Goal: Task Accomplishment & Management: Complete application form

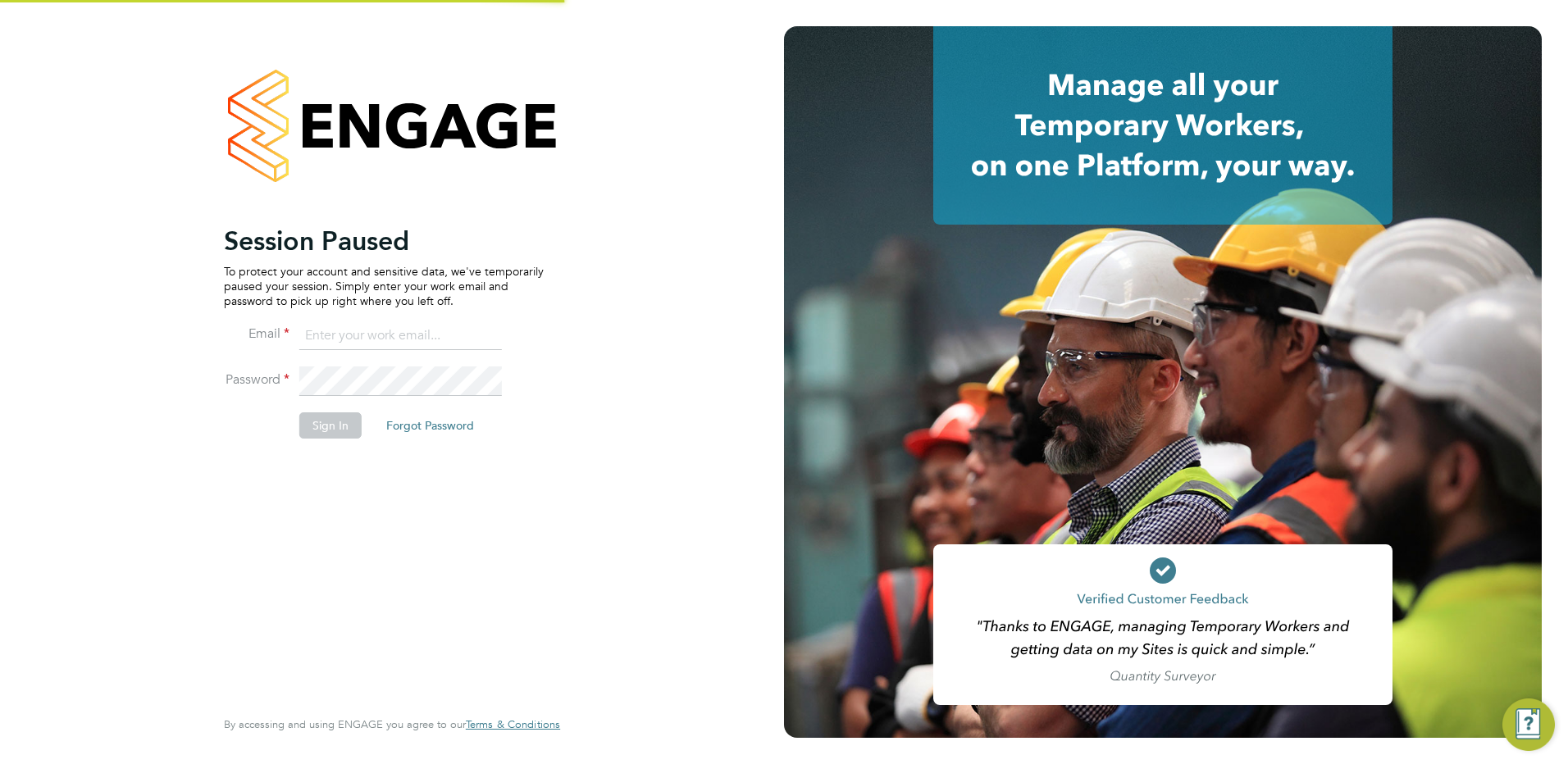
type input "holly@net-temps.co.uk"
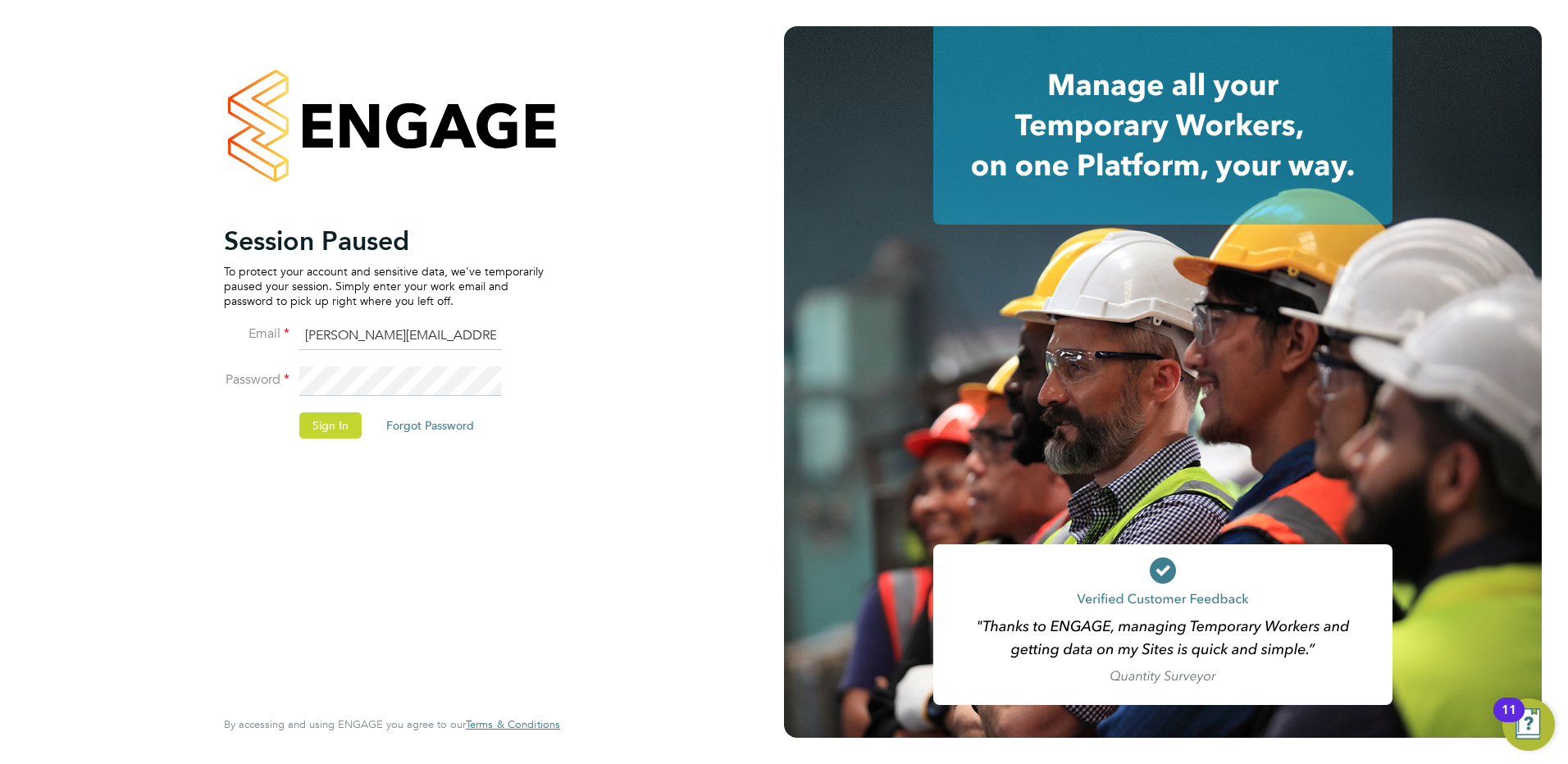
click at [312, 441] on li "Sign In Forgot Password" at bounding box center [383, 433] width 320 height 43
click at [328, 421] on button "Sign In" at bounding box center [330, 425] width 63 height 26
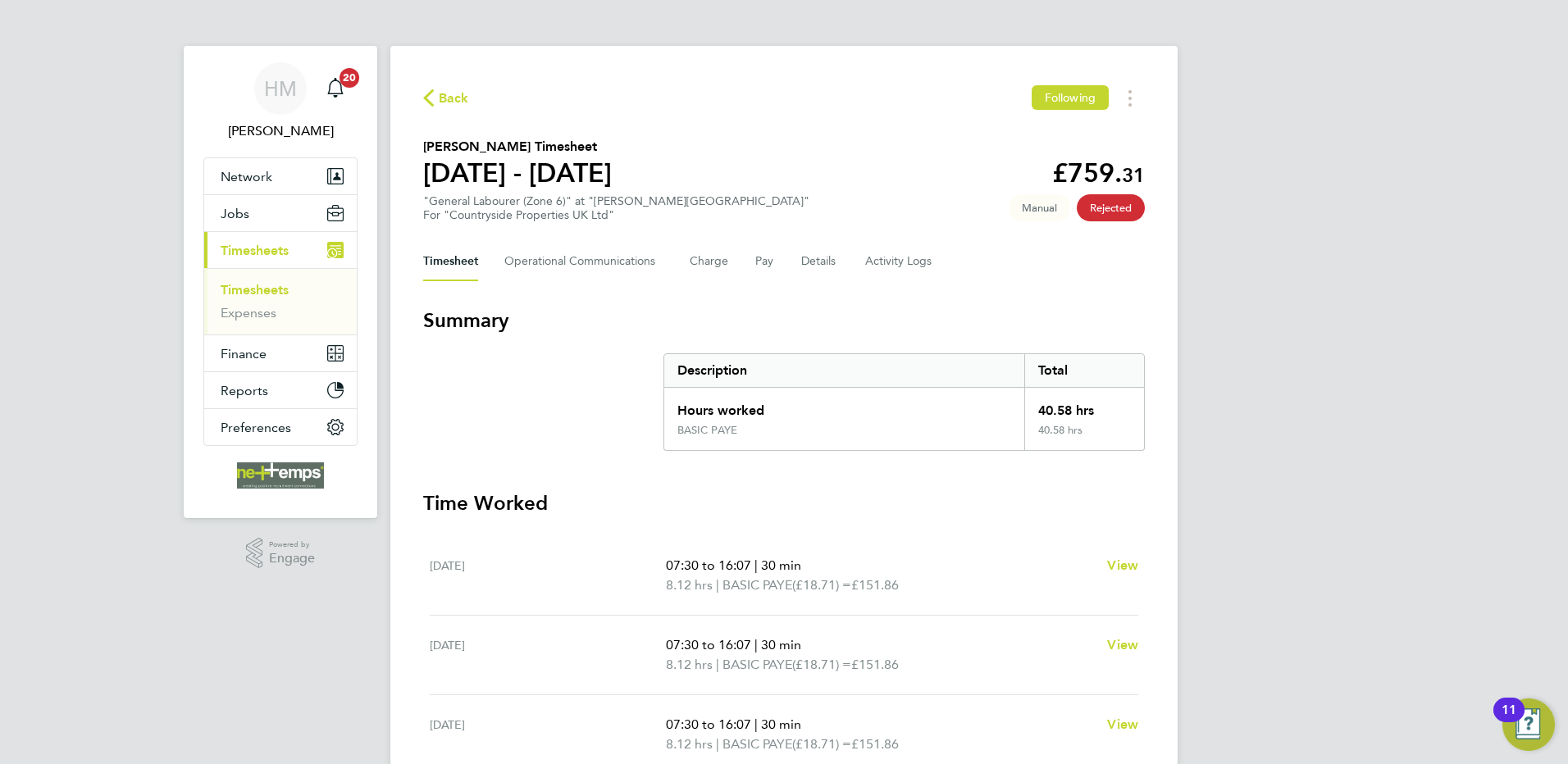
click at [255, 246] on span "Timesheets" at bounding box center [254, 250] width 68 height 15
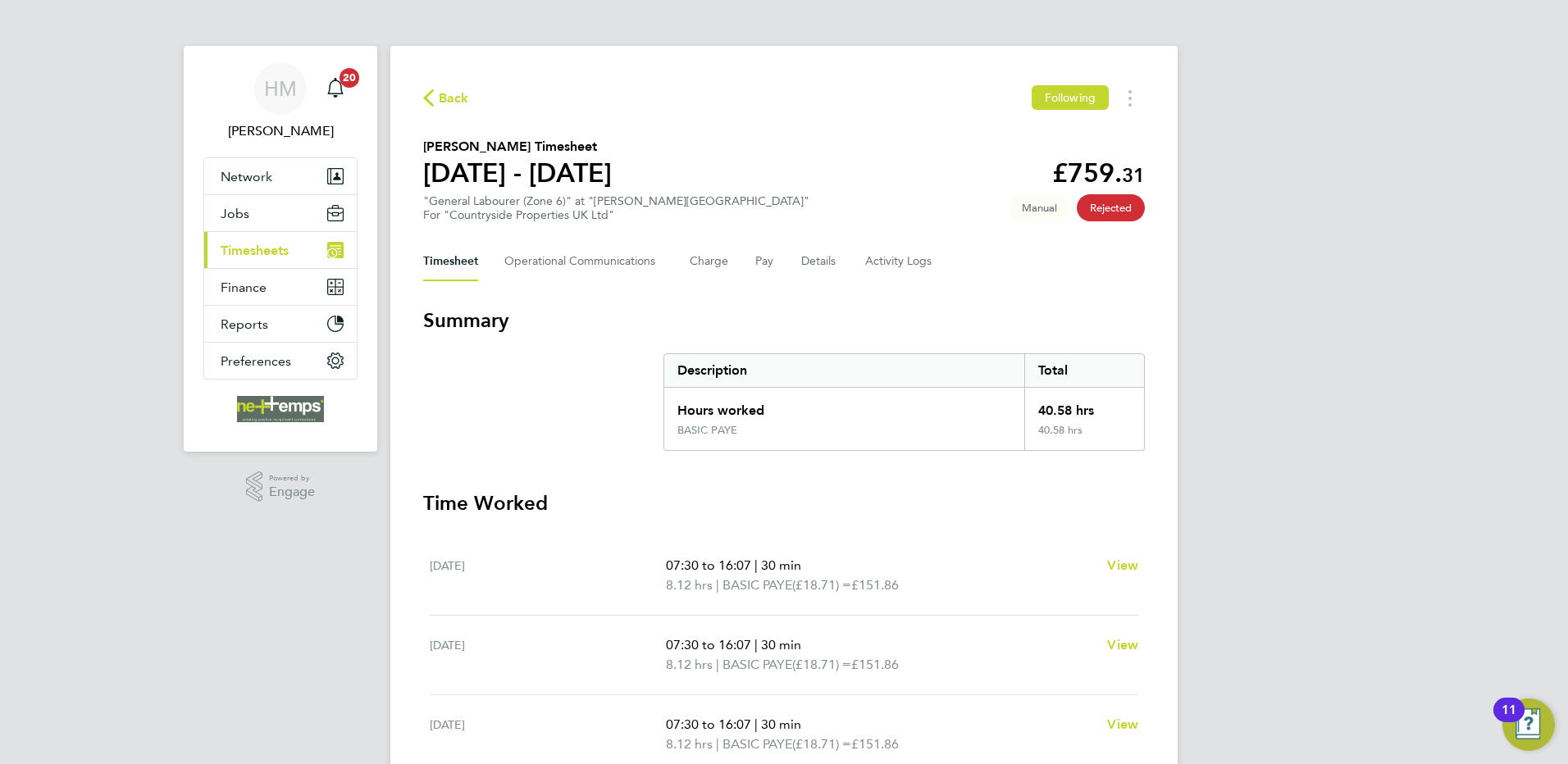
click at [248, 248] on span "Timesheets" at bounding box center [254, 250] width 68 height 15
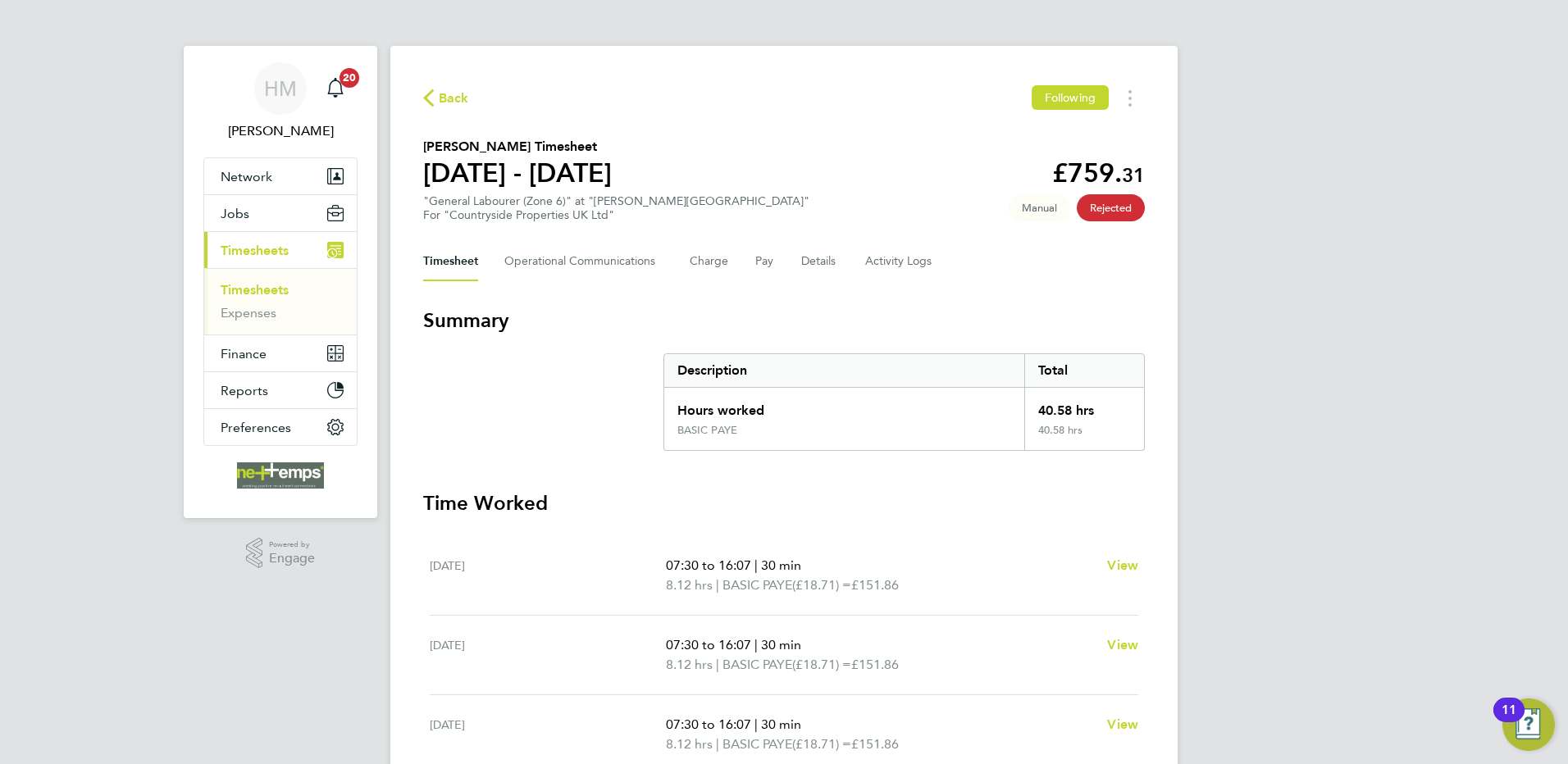
click at [258, 286] on link "Timesheets" at bounding box center [254, 289] width 68 height 15
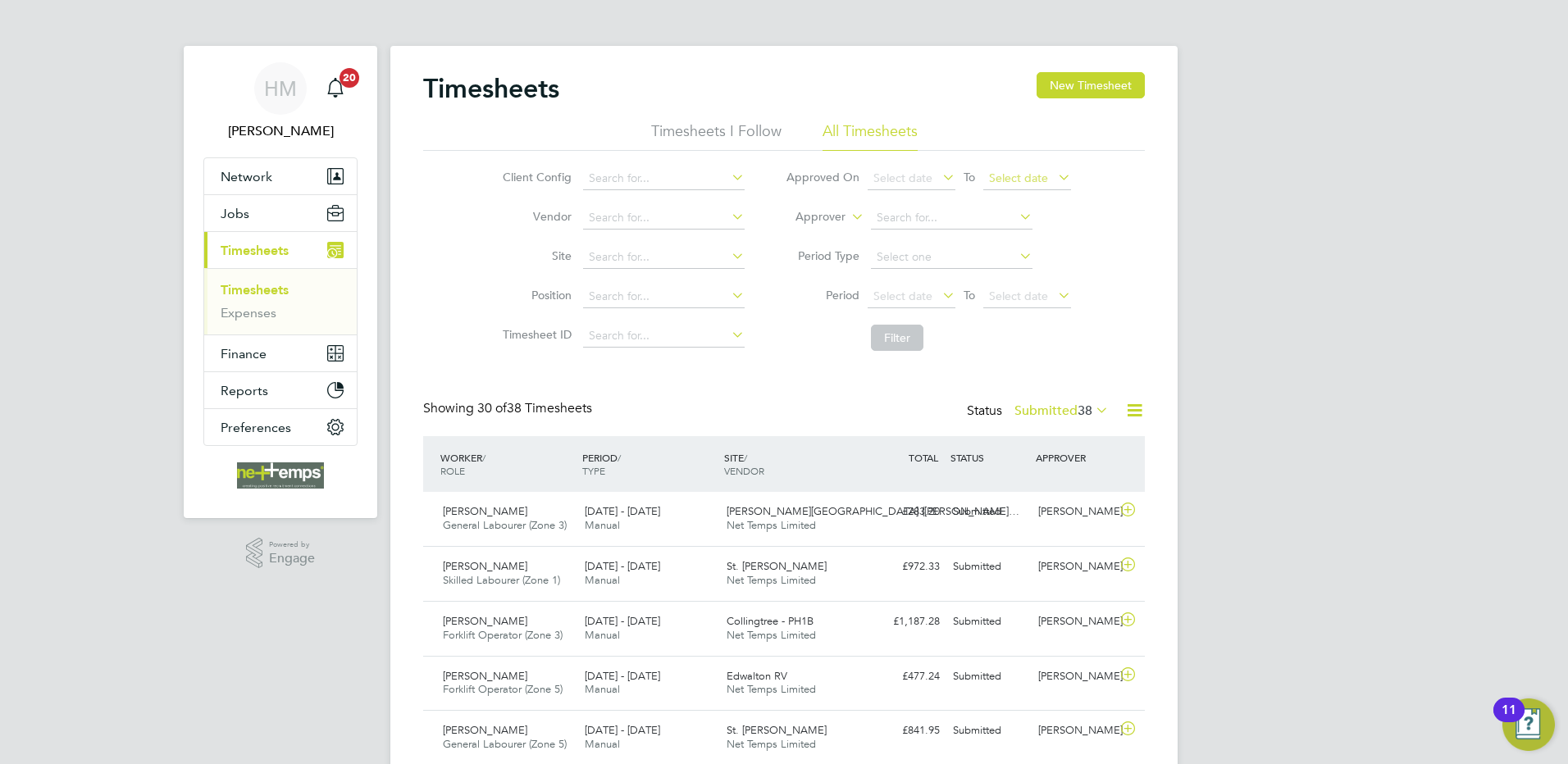
click at [1065, 81] on button "New Timesheet" at bounding box center [1090, 85] width 108 height 26
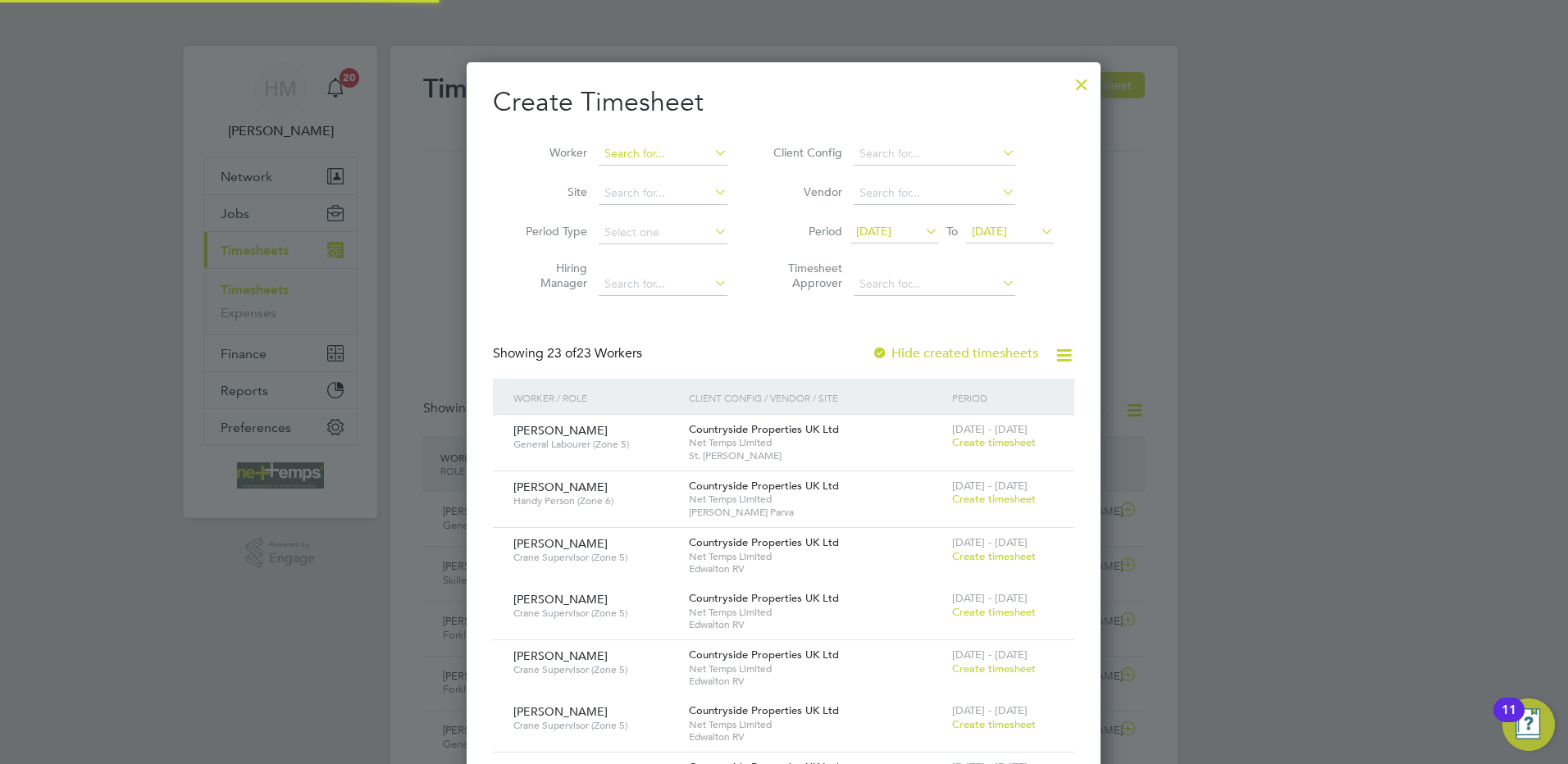
click at [624, 149] on input at bounding box center [663, 153] width 129 height 23
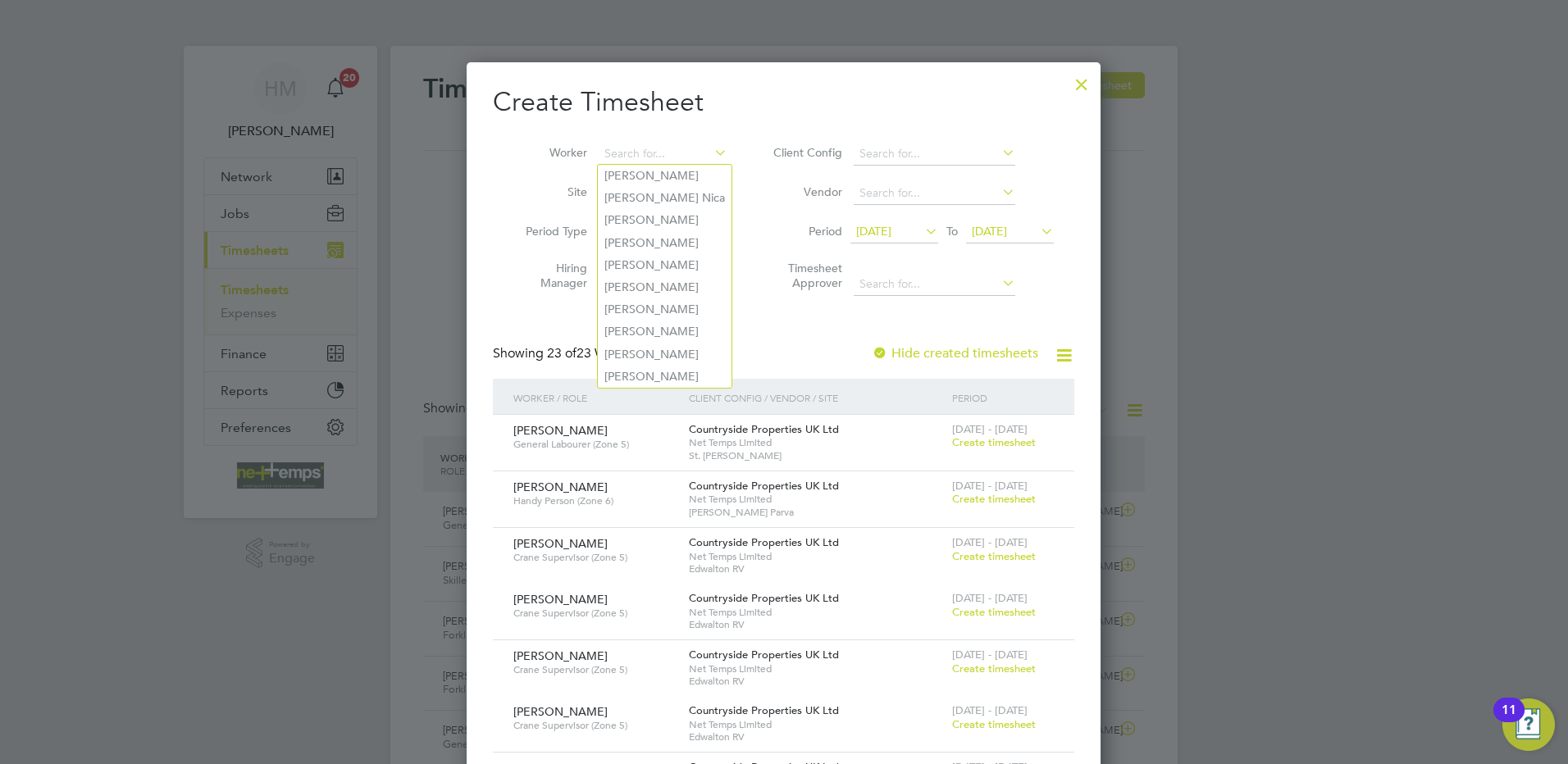
click at [1086, 82] on div at bounding box center [1081, 80] width 30 height 30
click at [1310, 178] on div at bounding box center [784, 382] width 1568 height 764
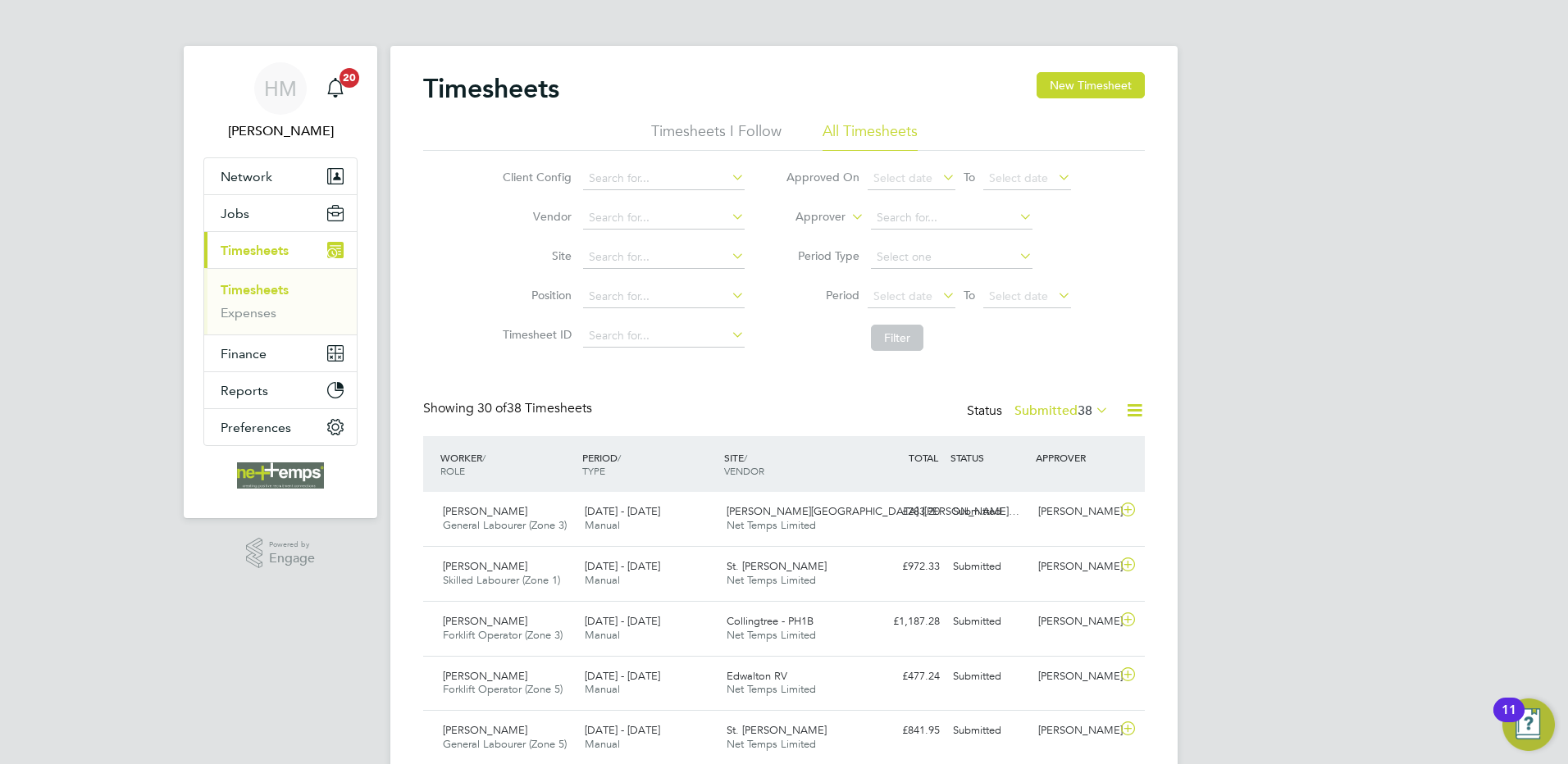
drag, startPoint x: 70, startPoint y: 357, endPoint x: 425, endPoint y: 252, distance: 370.2
drag, startPoint x: 1561, startPoint y: 406, endPoint x: 1491, endPoint y: 391, distance: 71.6
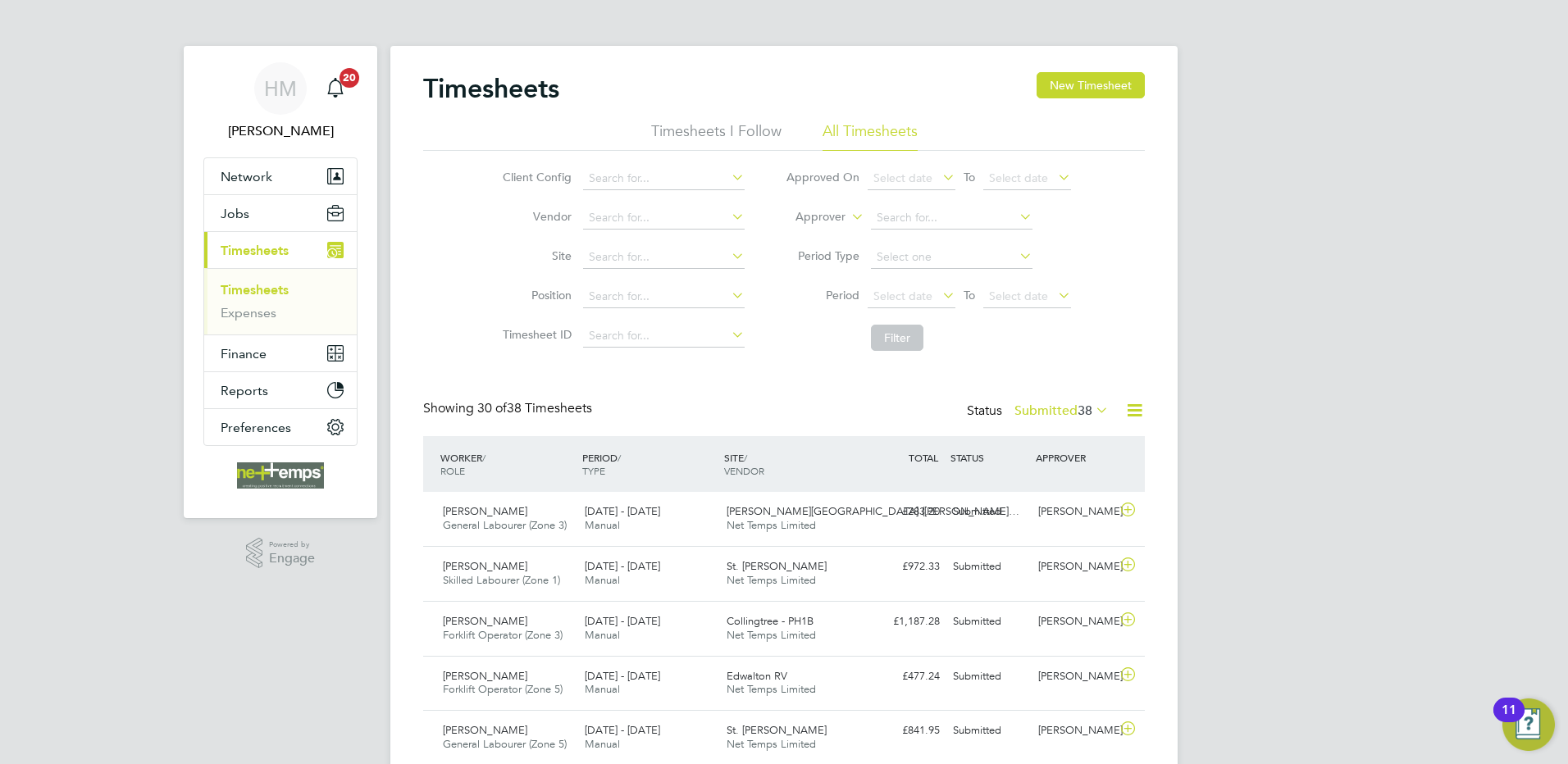
click at [616, 175] on input at bounding box center [663, 179] width 161 height 23
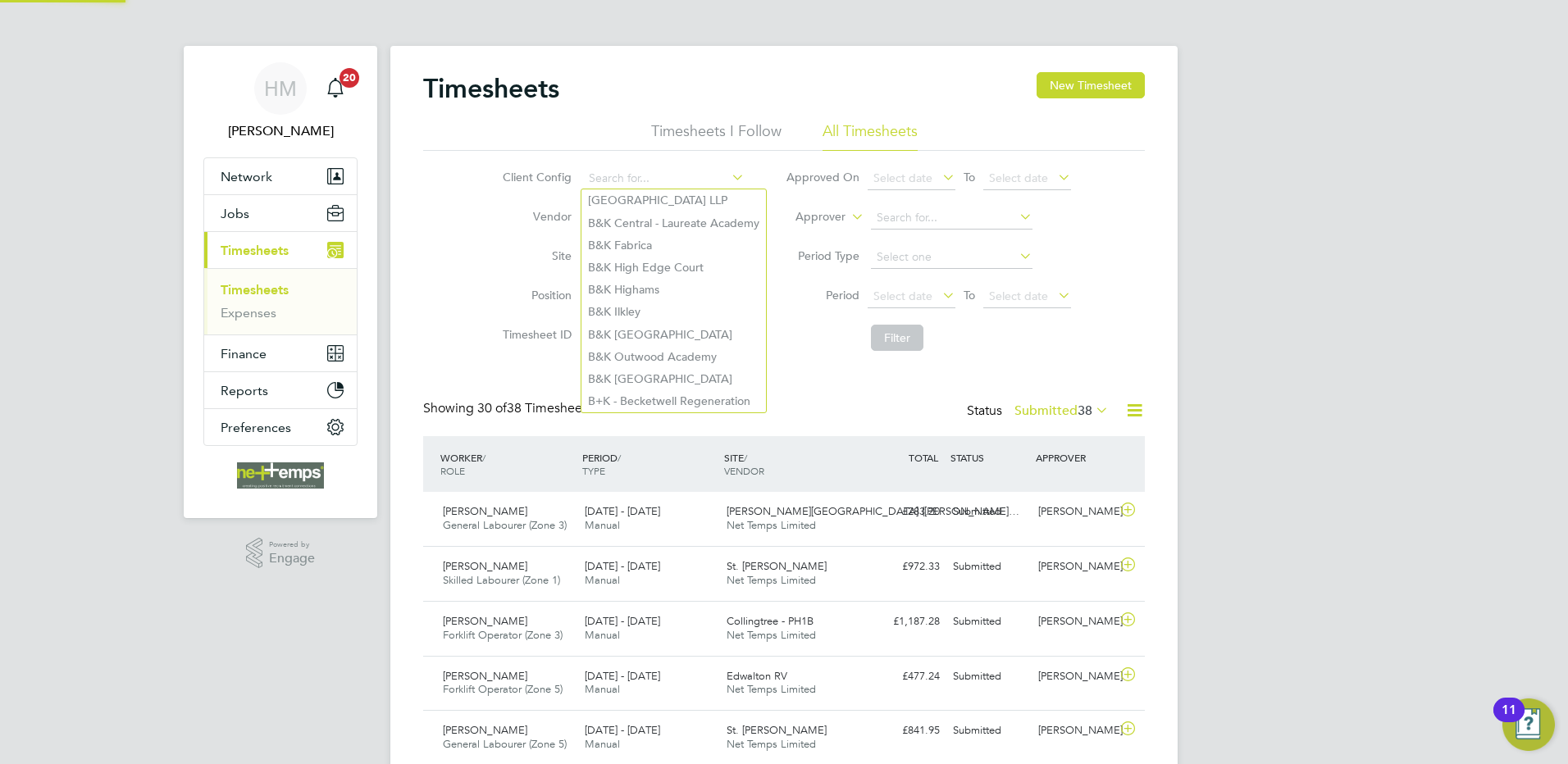
click at [518, 244] on li "Site" at bounding box center [622, 256] width 288 height 39
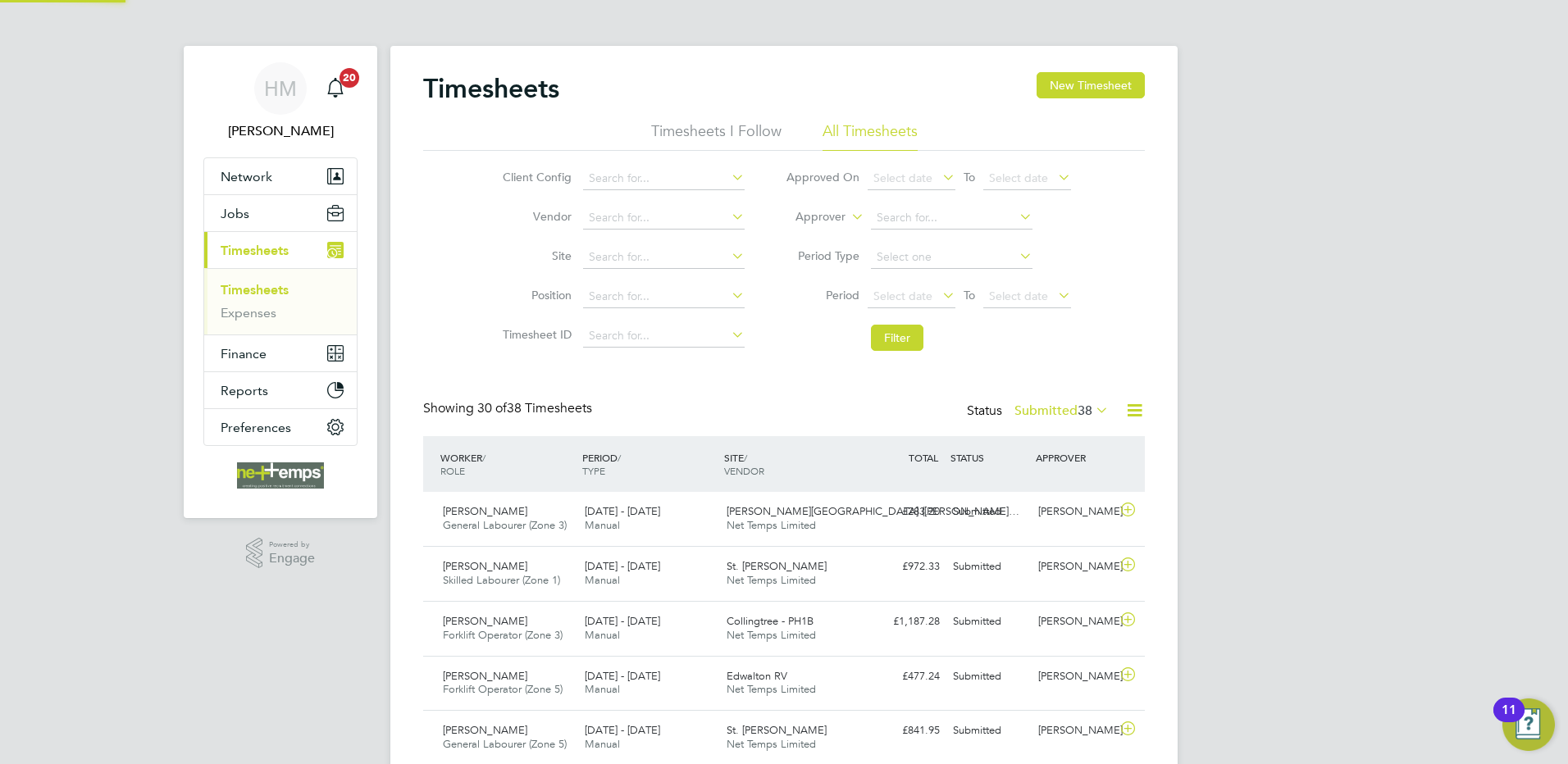
click at [631, 252] on input at bounding box center [663, 256] width 161 height 23
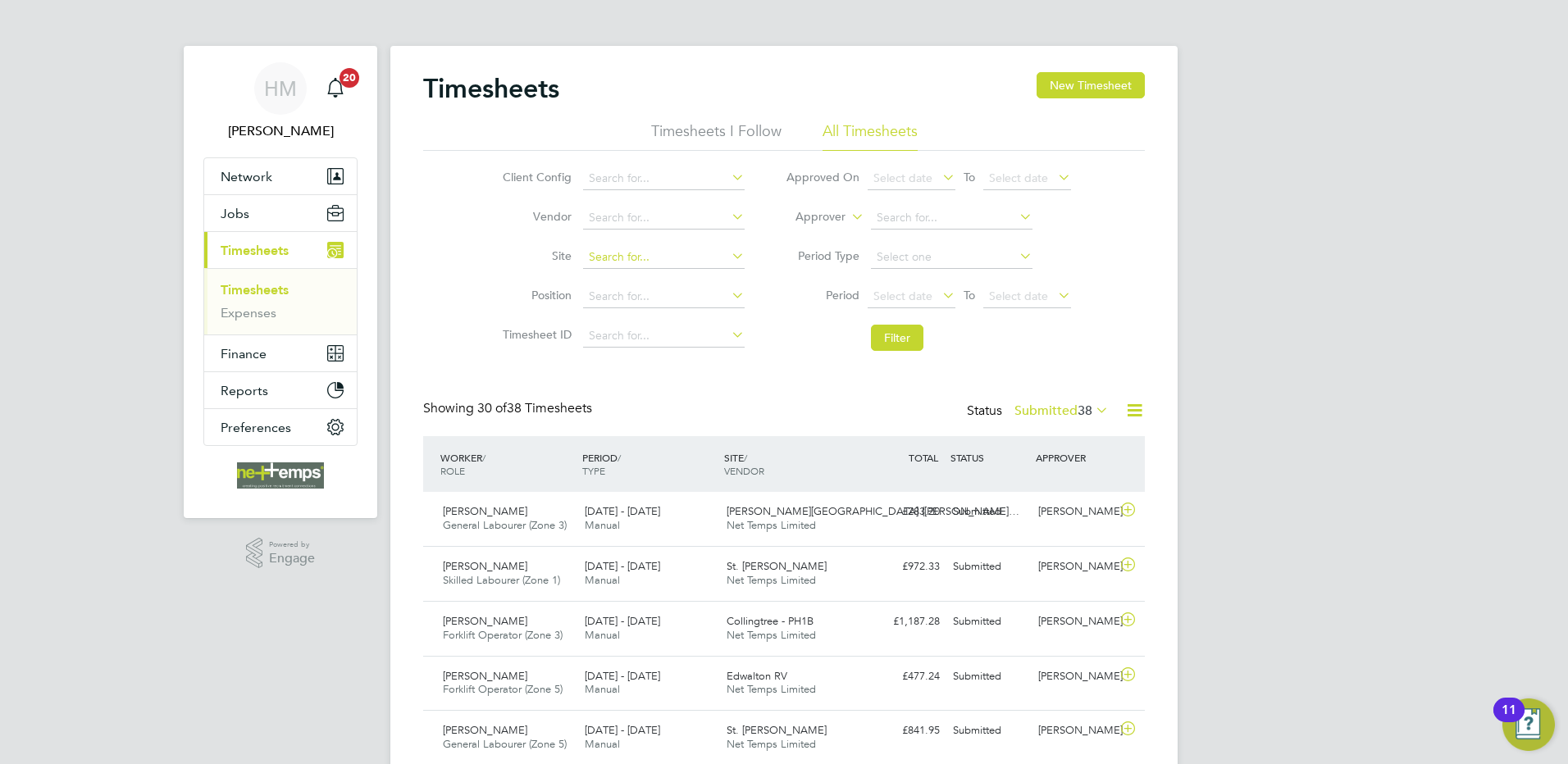
click at [618, 254] on input at bounding box center [663, 256] width 161 height 23
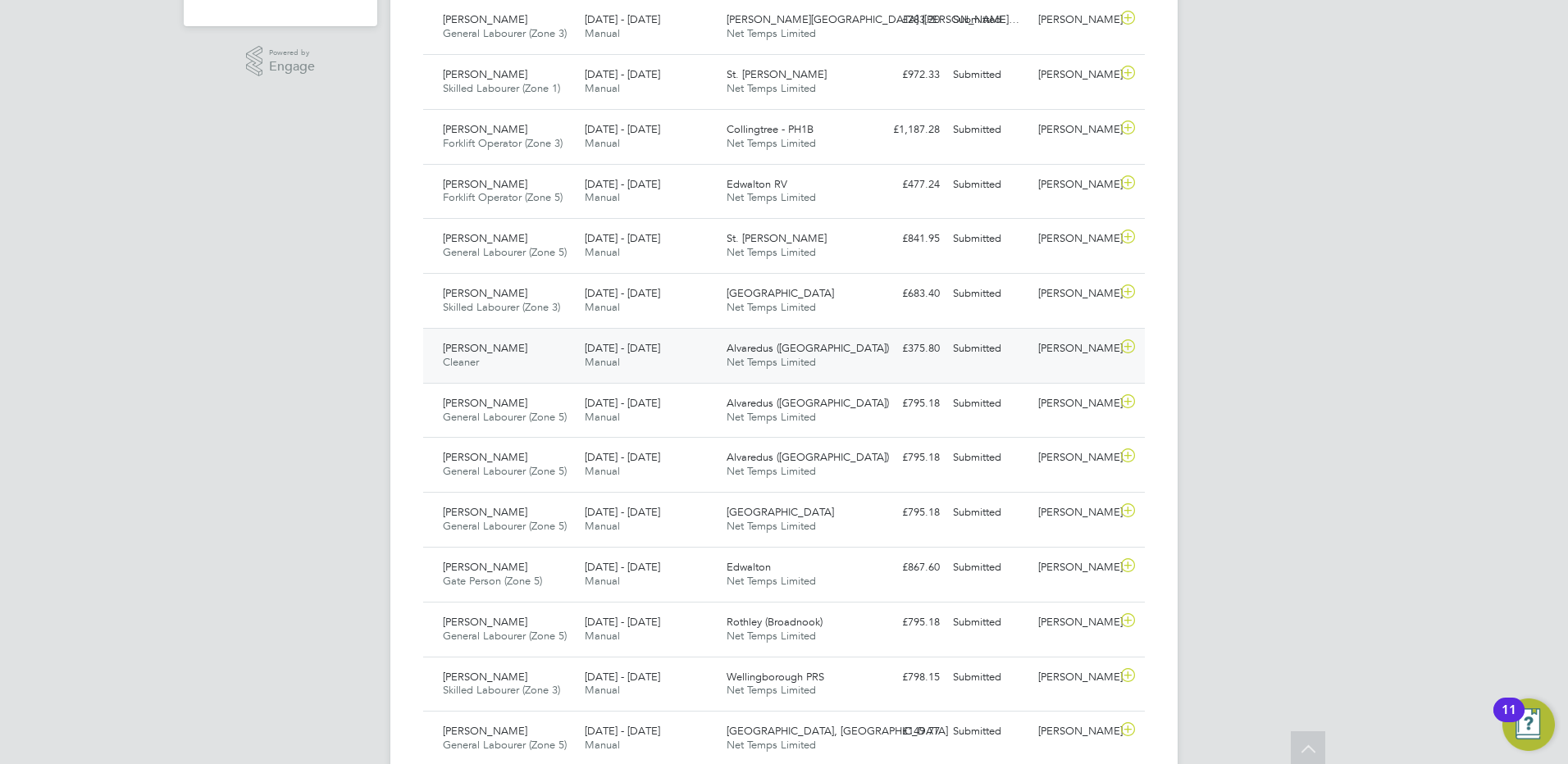
drag, startPoint x: 639, startPoint y: 340, endPoint x: 642, endPoint y: 357, distance: 17.3
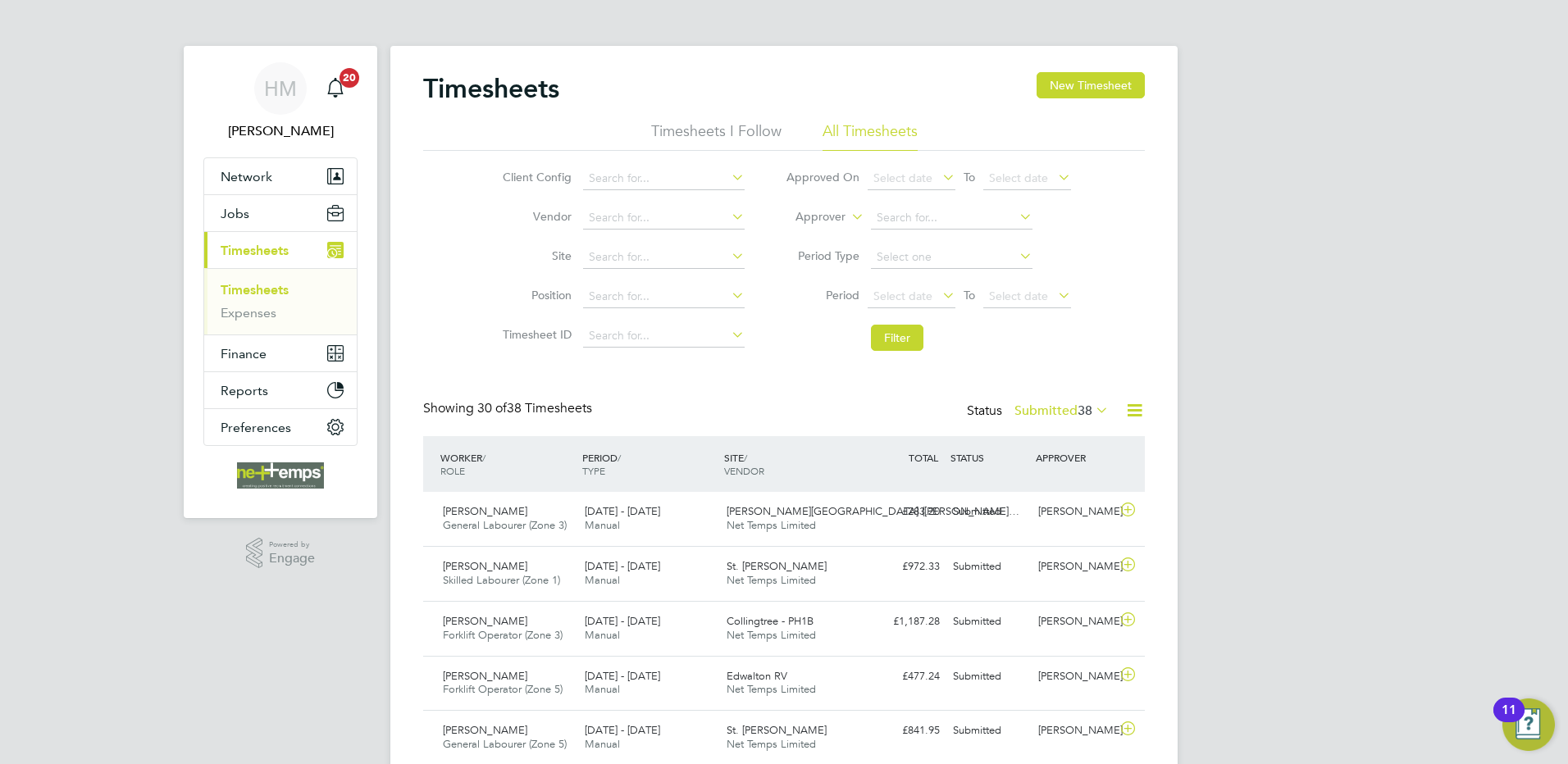
drag, startPoint x: 1394, startPoint y: 399, endPoint x: 1381, endPoint y: 393, distance: 14.3
click at [637, 175] on input at bounding box center [663, 179] width 161 height 23
